Goal: Task Accomplishment & Management: Manage account settings

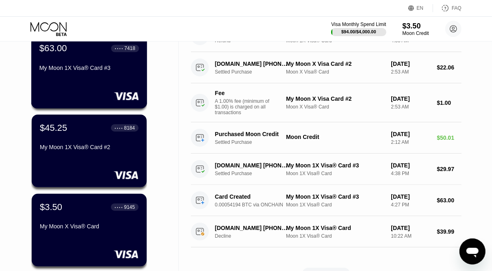
scroll to position [225, 0]
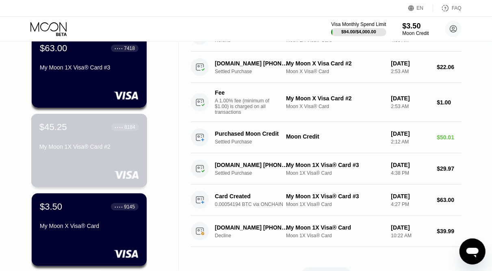
click at [79, 141] on div "$45.25 ● ● ● ● 8184 My Moon 1X Visa® Card #2" at bounding box center [89, 137] width 100 height 31
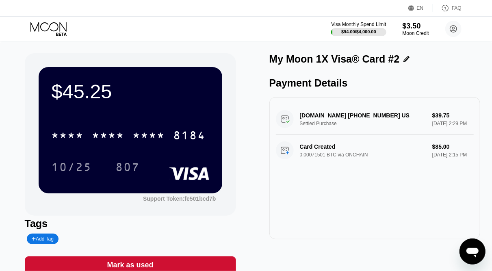
scroll to position [22, 0]
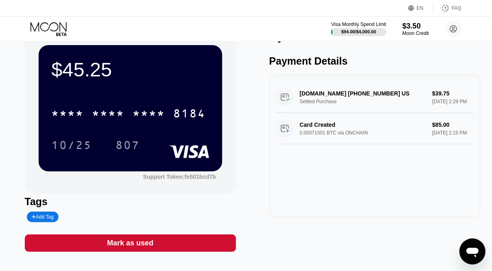
click at [54, 29] on icon at bounding box center [49, 29] width 38 height 14
